Goal: Browse casually

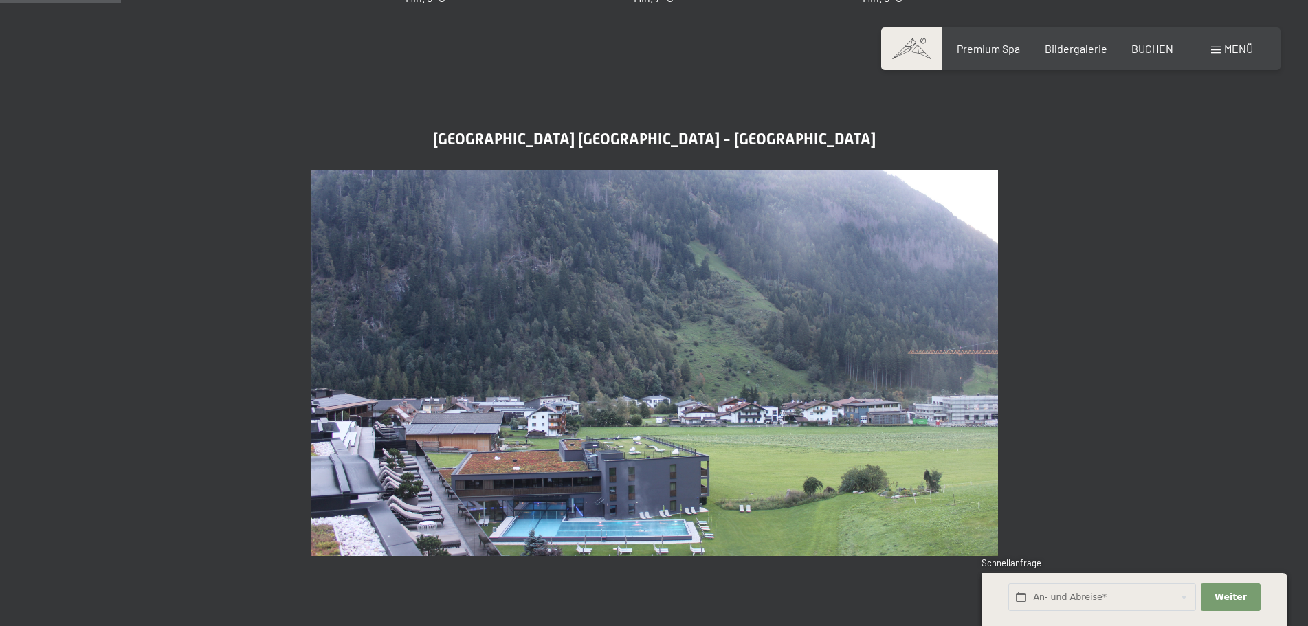
scroll to position [619, 0]
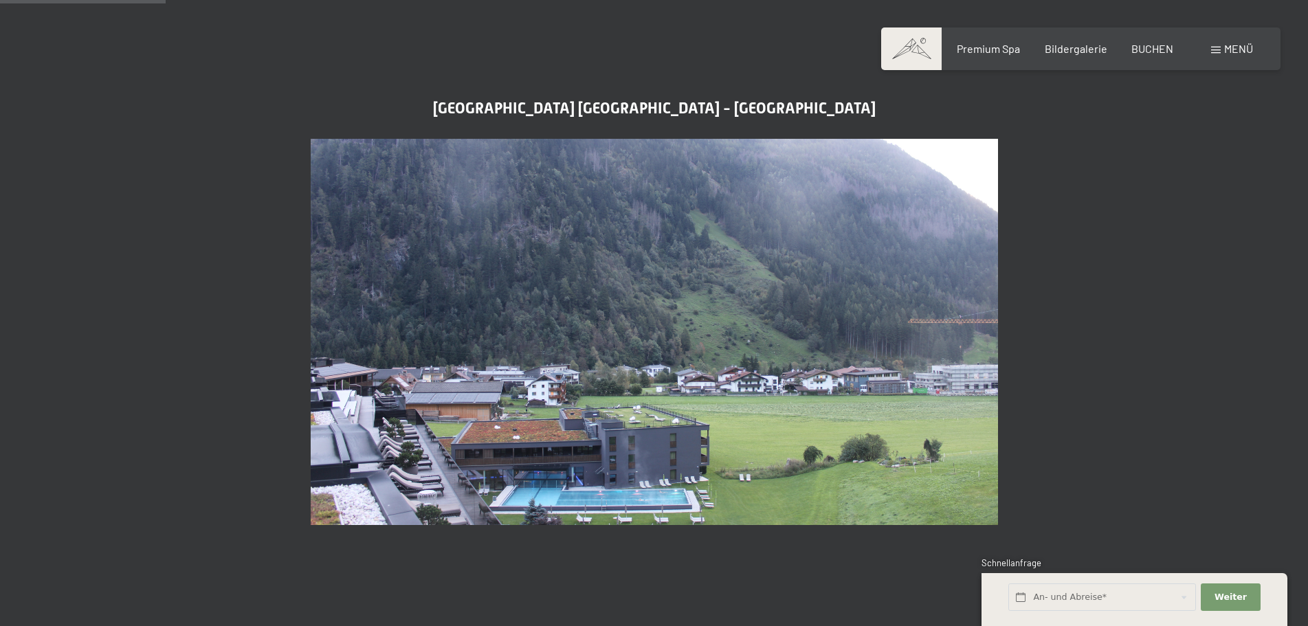
click at [614, 475] on img at bounding box center [654, 332] width 687 height 387
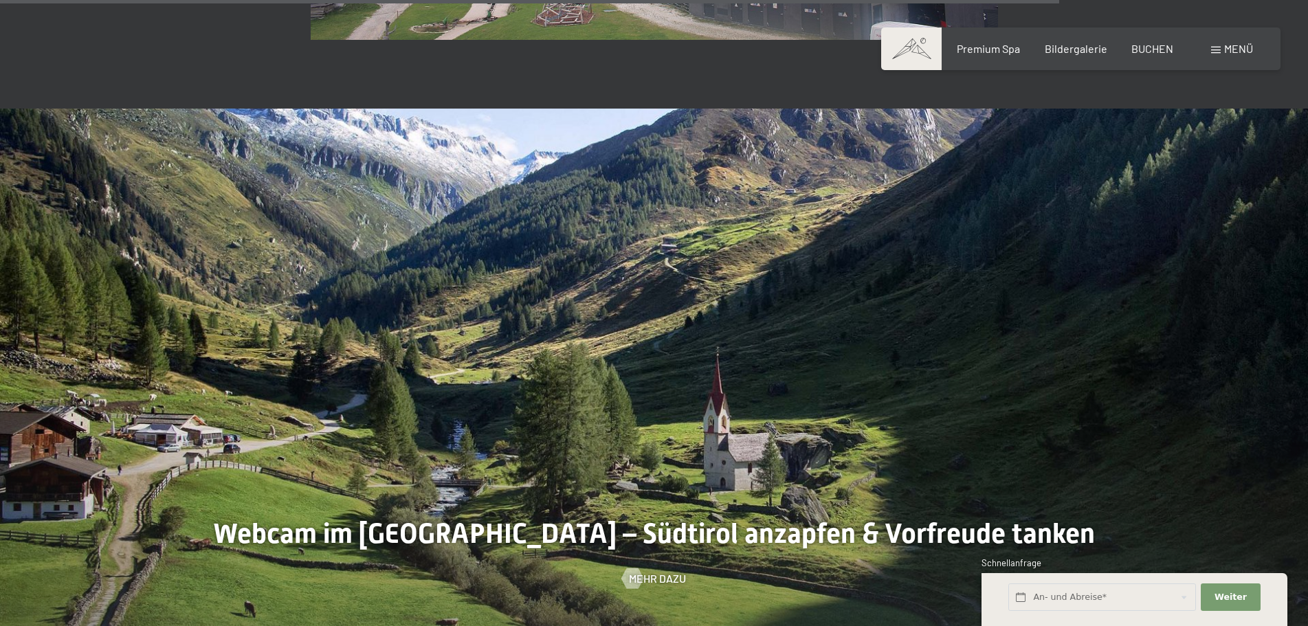
scroll to position [3986, 0]
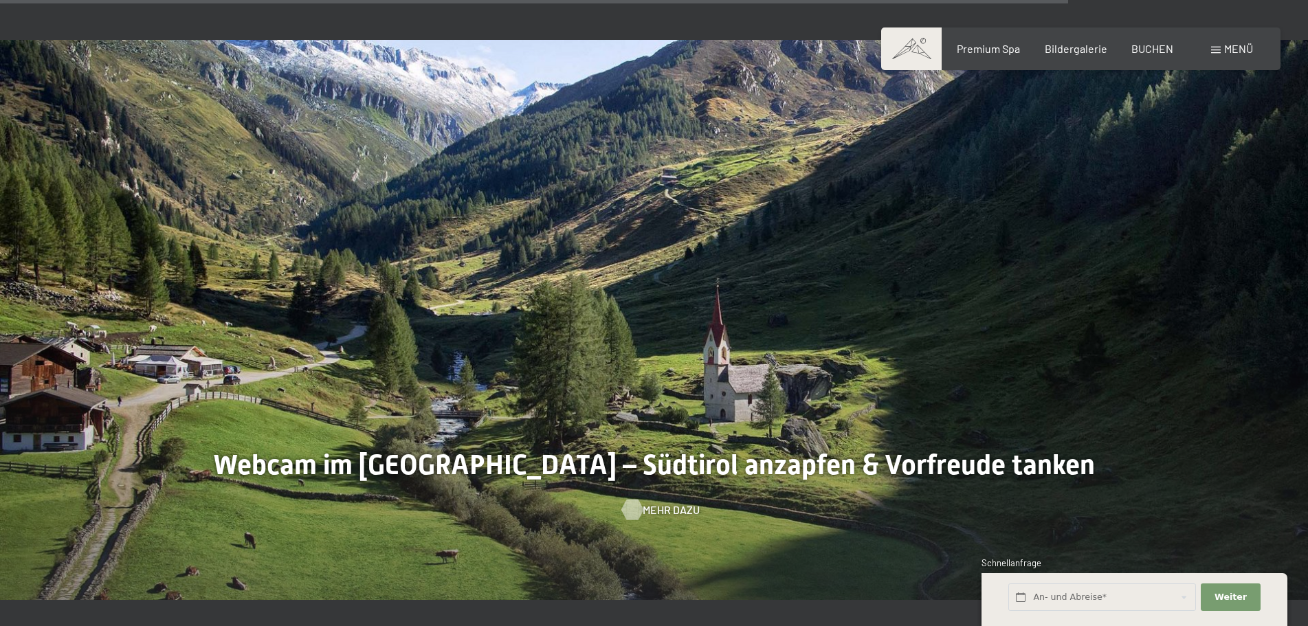
click at [656, 505] on span "Mehr dazu" at bounding box center [671, 509] width 57 height 15
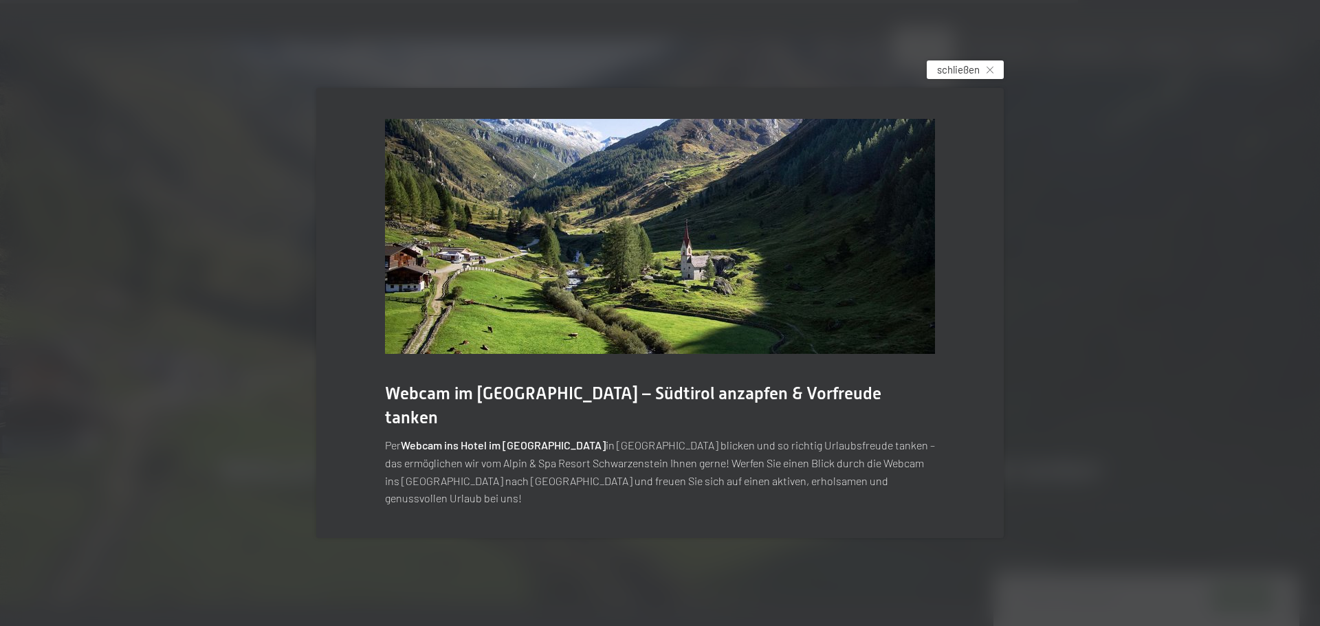
click at [992, 74] on icon at bounding box center [989, 70] width 7 height 7
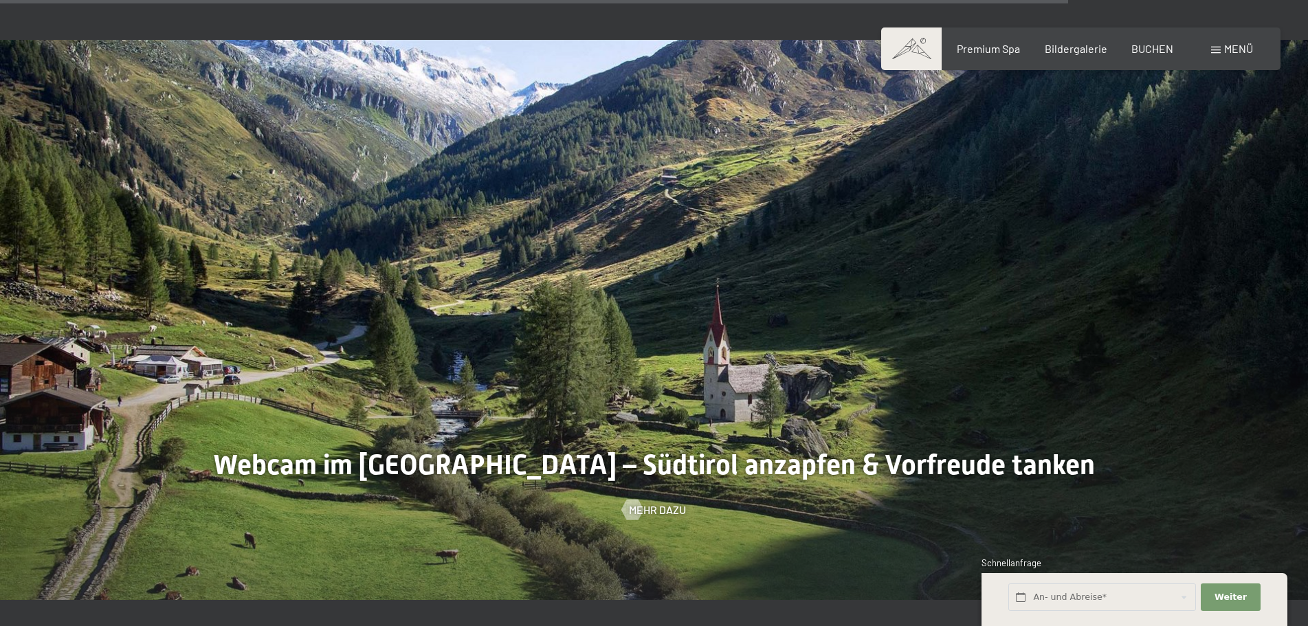
click at [195, 90] on img at bounding box center [654, 320] width 1308 height 560
click at [634, 390] on div at bounding box center [654, 320] width 1308 height 560
